Goal: Use online tool/utility: Utilize a website feature to perform a specific function

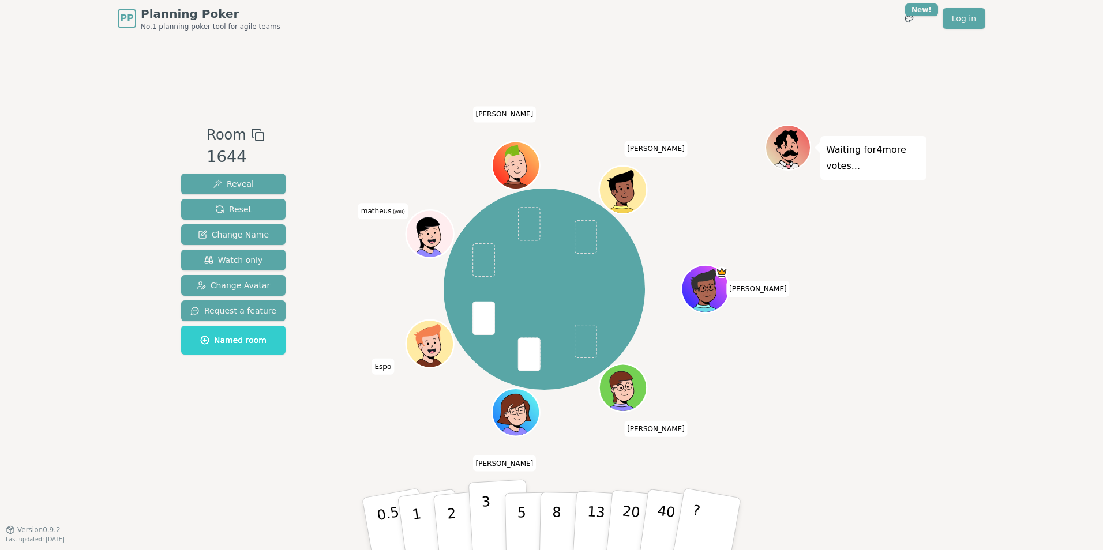
click at [483, 528] on p "3" at bounding box center [487, 525] width 13 height 63
click at [517, 526] on p "5" at bounding box center [522, 524] width 10 height 62
click at [497, 526] on button "3" at bounding box center [499, 524] width 63 height 90
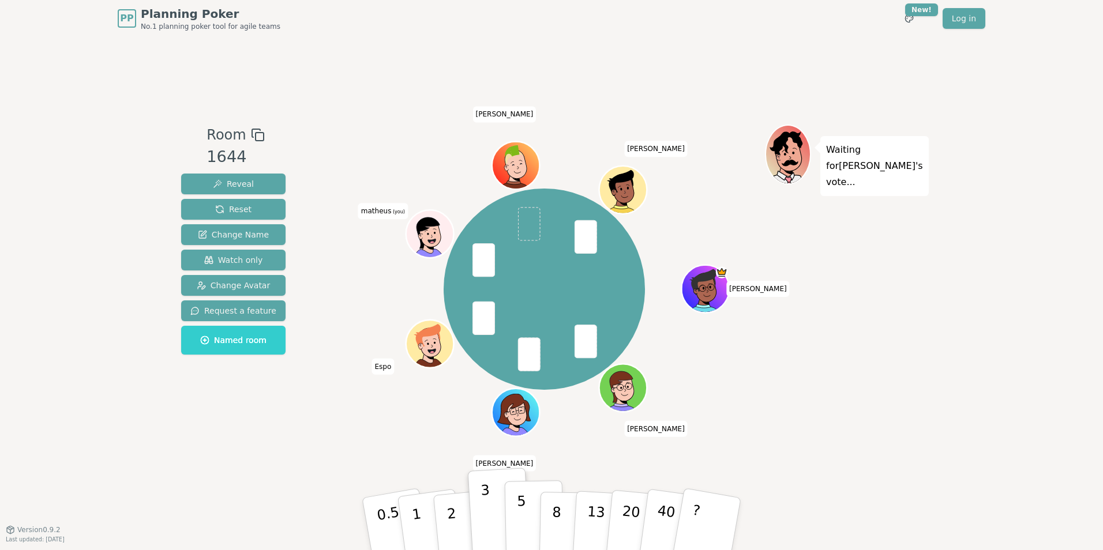
click at [515, 525] on button "5" at bounding box center [534, 524] width 59 height 88
click at [495, 527] on button "3" at bounding box center [499, 524] width 63 height 90
click at [517, 524] on p "5" at bounding box center [522, 524] width 10 height 62
click at [493, 527] on button "3" at bounding box center [499, 524] width 63 height 90
click at [522, 534] on p "5" at bounding box center [522, 524] width 10 height 62
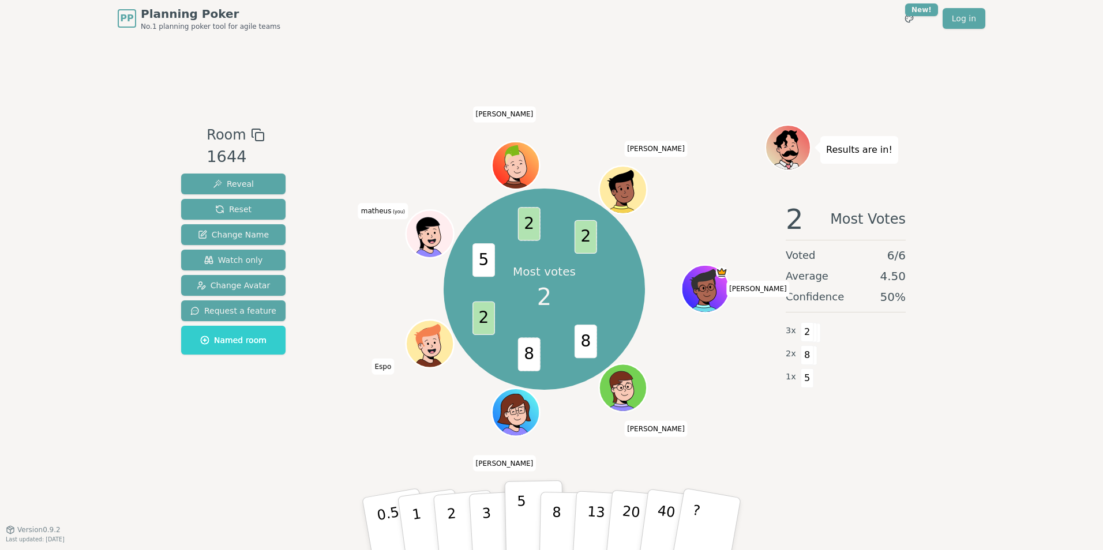
click at [519, 535] on p "5" at bounding box center [522, 524] width 10 height 62
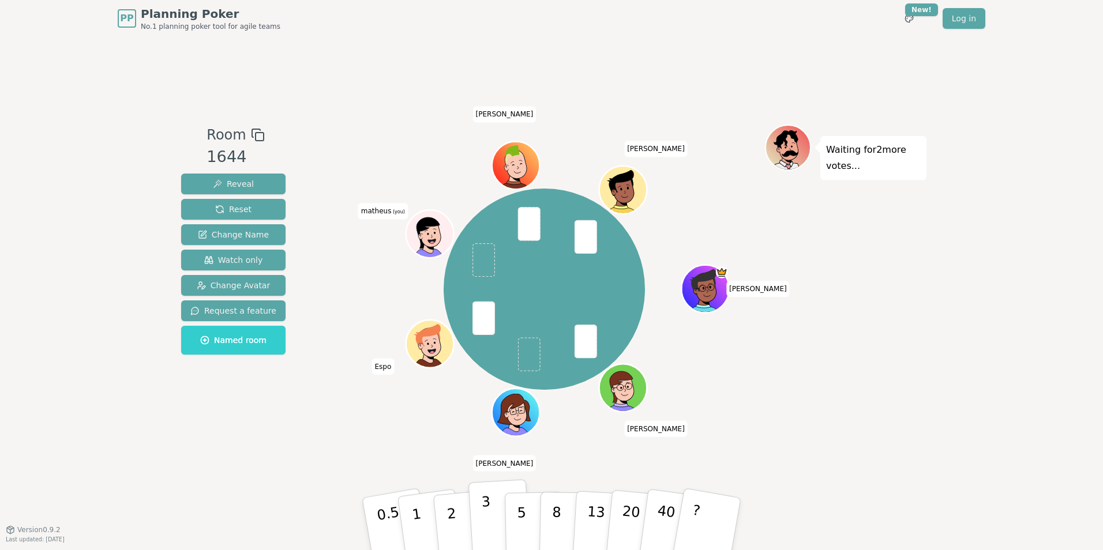
drag, startPoint x: 469, startPoint y: 528, endPoint x: 483, endPoint y: 532, distance: 15.0
click at [483, 532] on div "0.5 1 2 3 5 8 13 20 40 ?" at bounding box center [551, 524] width 346 height 40
click at [483, 532] on p "3" at bounding box center [487, 525] width 13 height 63
drag, startPoint x: 483, startPoint y: 532, endPoint x: 931, endPoint y: 418, distance: 462.0
click at [931, 418] on div "PP Planning Poker No.1 planning poker tool for agile teams Toggle theme New! Lo…" at bounding box center [551, 275] width 1103 height 550
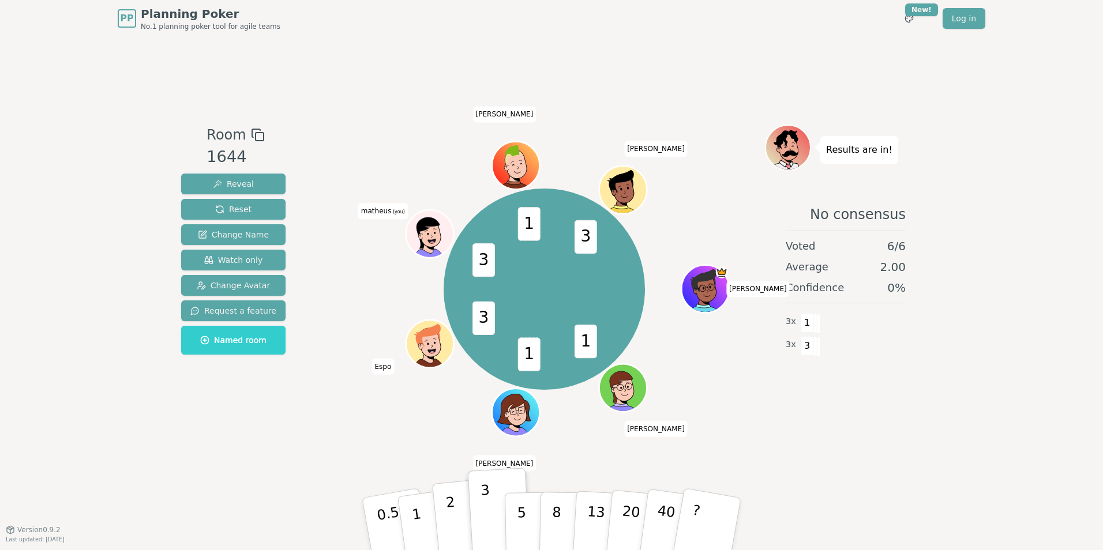
click at [454, 531] on p "2" at bounding box center [452, 525] width 15 height 63
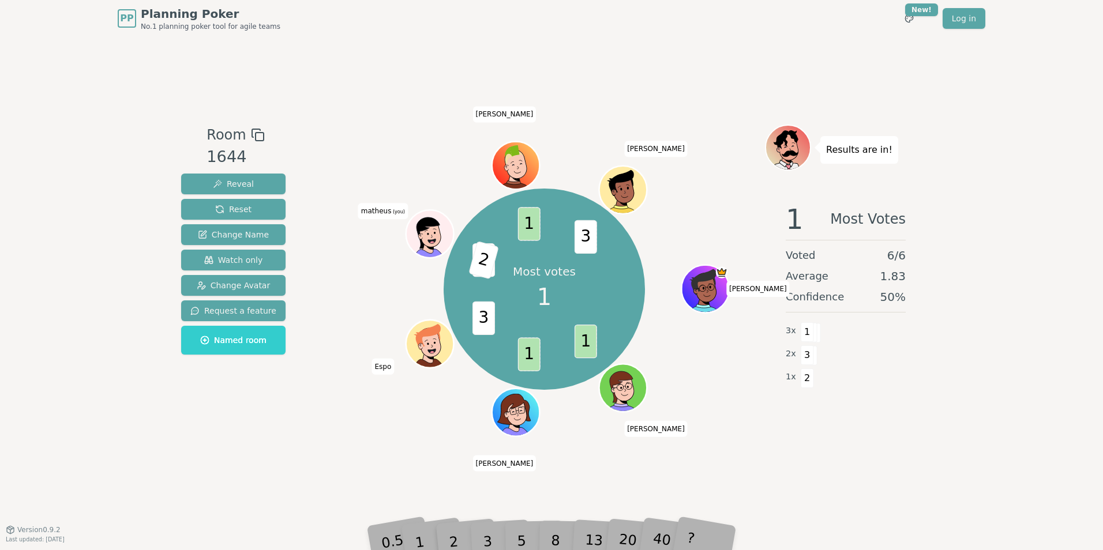
click at [1061, 494] on div "PP Planning Poker No.1 planning poker tool for agile teams Toggle theme New! Lo…" at bounding box center [551, 275] width 1103 height 550
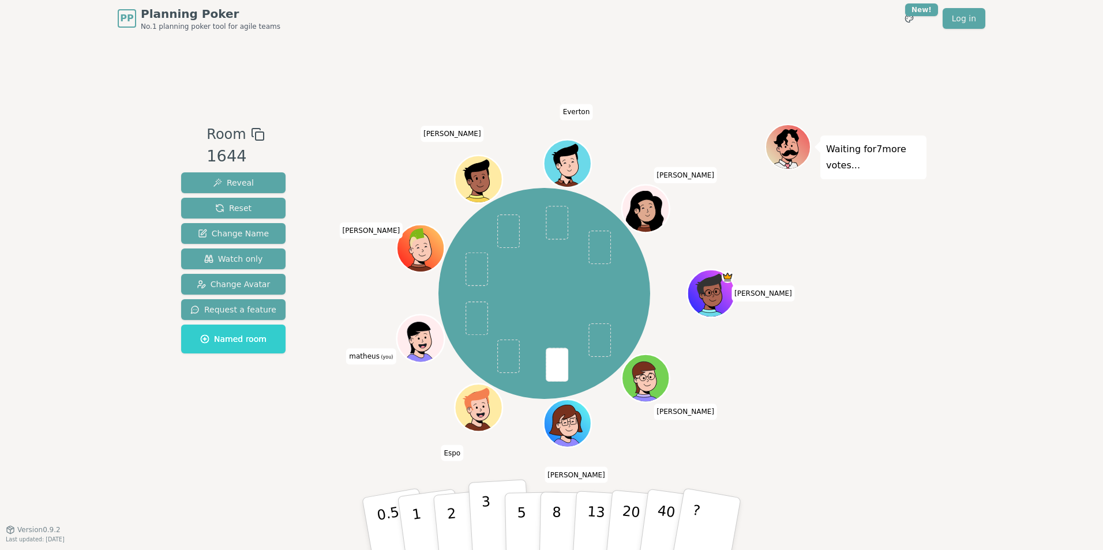
click at [487, 522] on p "3" at bounding box center [487, 525] width 13 height 63
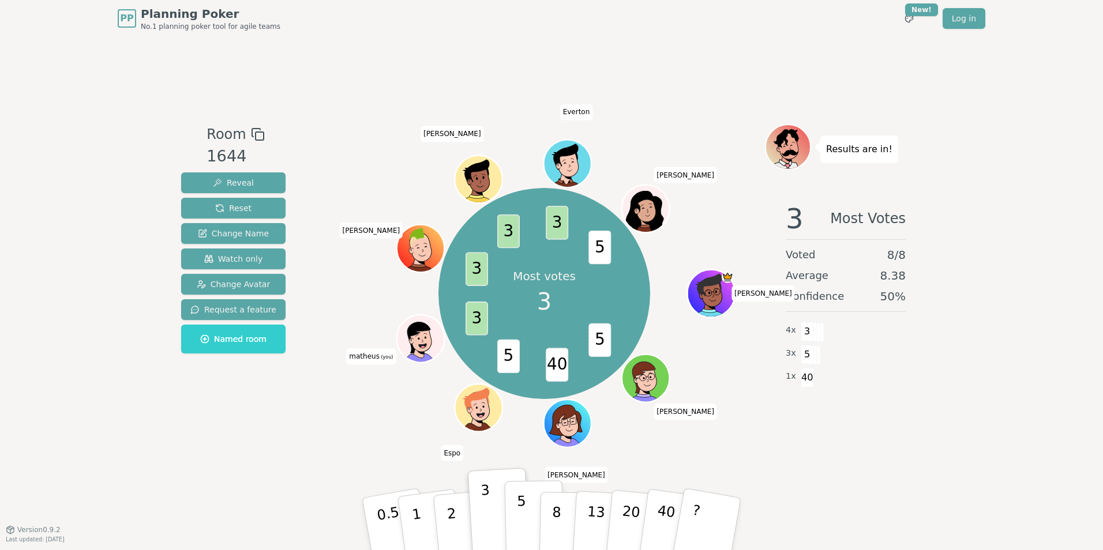
click at [517, 538] on p "5" at bounding box center [522, 524] width 10 height 62
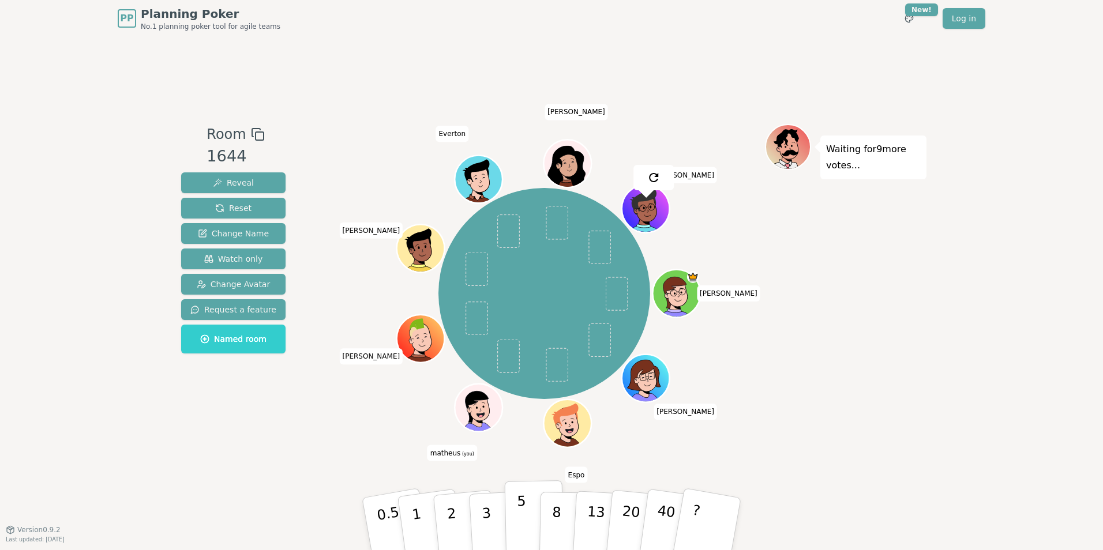
click at [534, 532] on button "5" at bounding box center [534, 524] width 59 height 88
